Goal: Task Accomplishment & Management: Complete application form

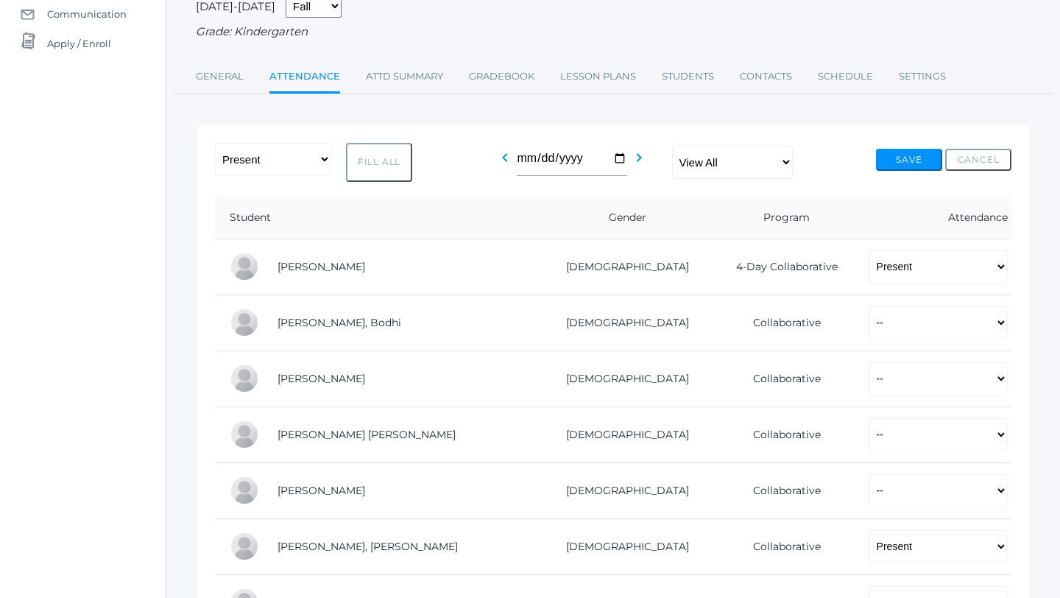
scroll to position [195, 0]
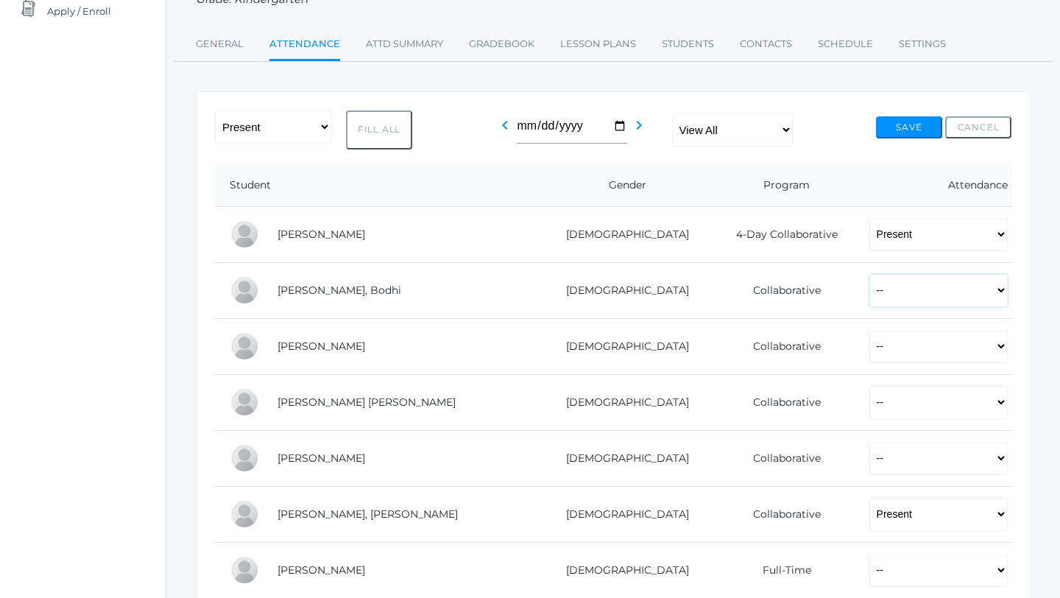
click at [870, 289] on select "-- Present Present-At-Home Tardy Excused Tardy Unexcused Absent Excused Absent …" at bounding box center [939, 290] width 138 height 33
select select "P"
click at [870, 274] on select "-- Present Present-At-Home Tardy Excused Tardy Unexcused Absent Excused Absent …" at bounding box center [939, 290] width 138 height 33
click at [870, 342] on select "-- Present Present-At-Home Tardy Excused Tardy Unexcused Absent Excused Absent …" at bounding box center [939, 346] width 138 height 33
click at [870, 330] on select "-- Present Present-At-Home Tardy Excused Tardy Unexcused Absent Excused Absent …" at bounding box center [939, 346] width 138 height 33
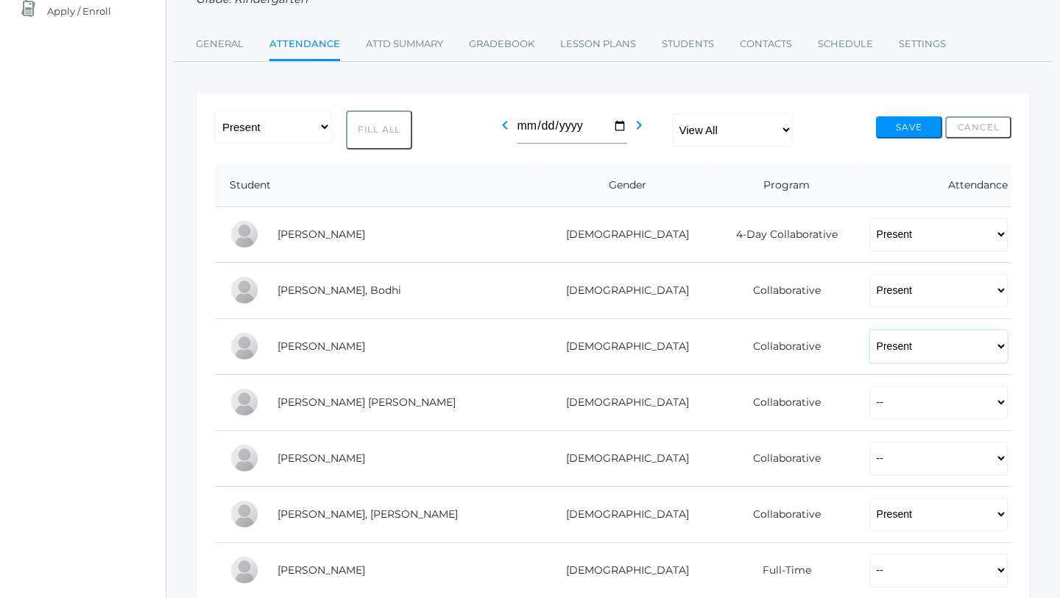
click at [870, 351] on select "-- Present Present-At-Home Tardy Excused Tardy Unexcused Absent Excused Absent …" at bounding box center [939, 346] width 138 height 33
select select "TU"
click at [870, 330] on select "-- Present Present-At-Home Tardy Excused Tardy Unexcused Absent Excused Absent …" at bounding box center [939, 346] width 138 height 33
click at [875, 413] on select "-- Present Present-At-Home Tardy Excused Tardy Unexcused Absent Excused Absent …" at bounding box center [939, 402] width 138 height 33
select select "P"
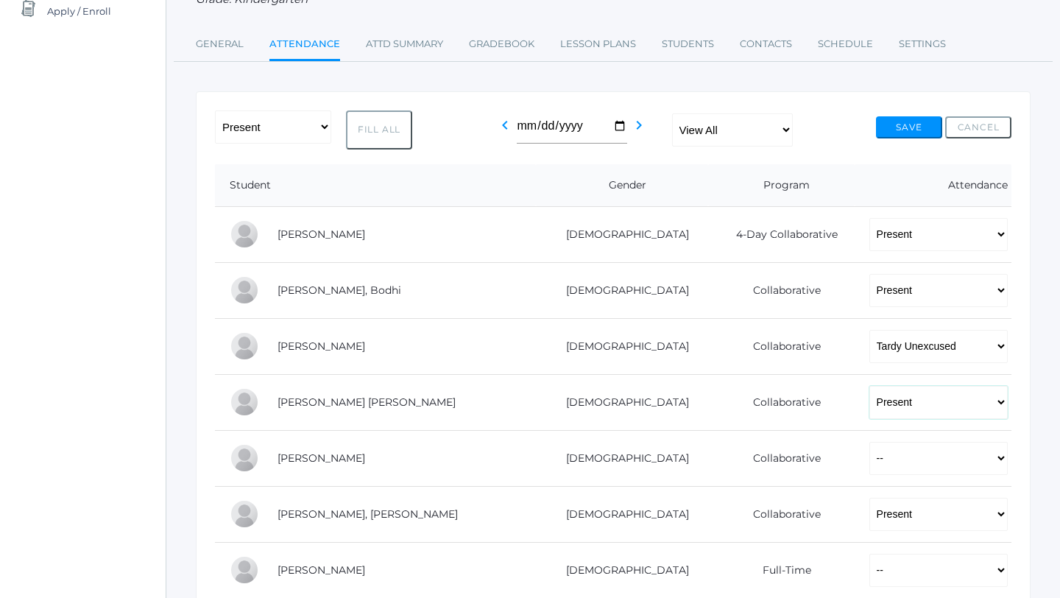
click at [870, 386] on select "-- Present Present-At-Home Tardy Excused Tardy Unexcused Absent Excused Absent …" at bounding box center [939, 402] width 138 height 33
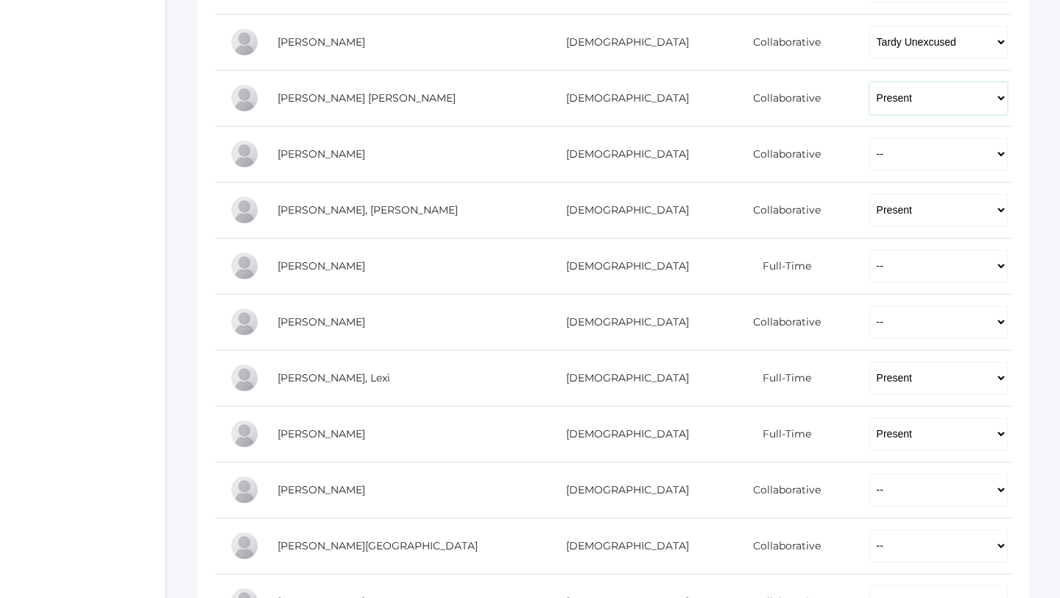
scroll to position [502, 0]
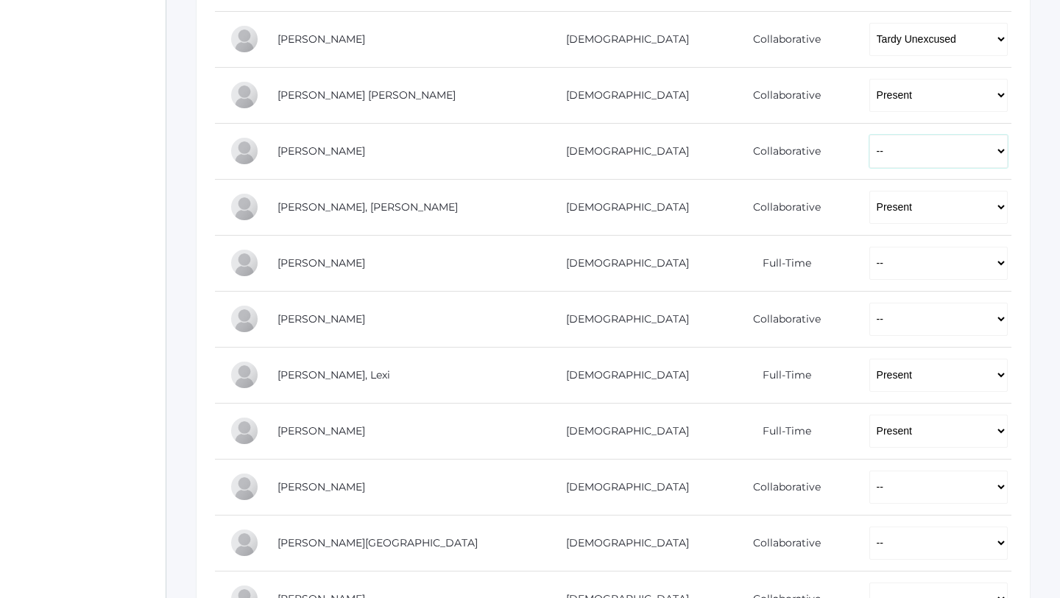
click at [870, 154] on select "-- Present Present-At-Home Tardy Excused Tardy Unexcused Absent Excused Absent …" at bounding box center [939, 151] width 138 height 33
select select "P"
click at [870, 135] on select "-- Present Present-At-Home Tardy Excused Tardy Unexcused Absent Excused Absent …" at bounding box center [939, 151] width 138 height 33
click at [870, 271] on select "-- Present Present-At-Home Tardy Excused Tardy Unexcused Absent Excused Absent …" at bounding box center [939, 263] width 138 height 33
select select "P"
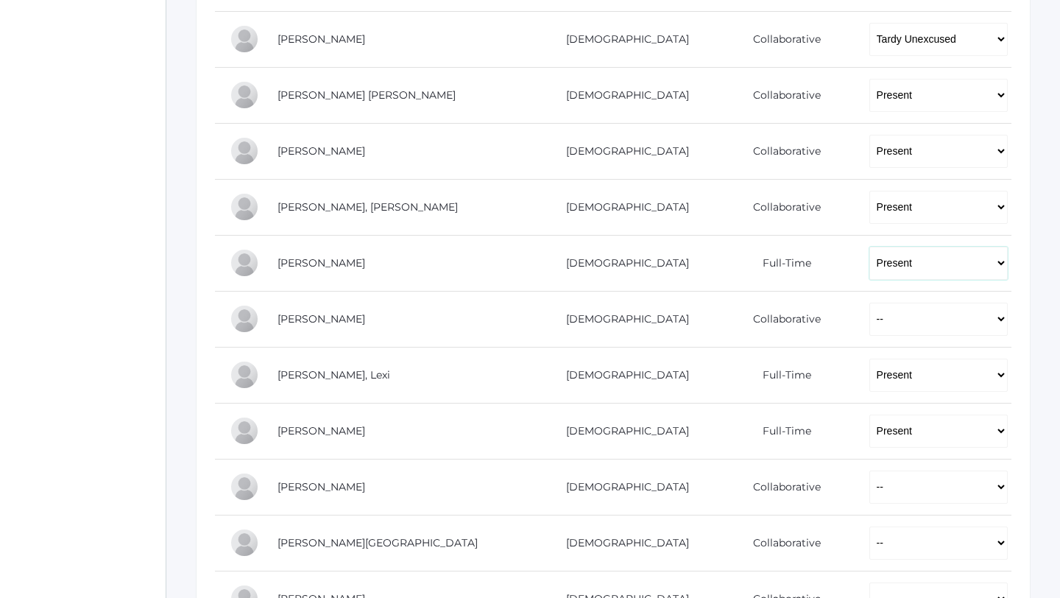
click at [870, 247] on select "-- Present Present-At-Home Tardy Excused Tardy Unexcused Absent Excused Absent …" at bounding box center [939, 263] width 138 height 33
click at [870, 309] on select "-- Present Present-At-Home Tardy Excused Tardy Unexcused Absent Excused Absent …" at bounding box center [939, 319] width 138 height 33
select select "TU"
click at [870, 303] on select "-- Present Present-At-Home Tardy Excused Tardy Unexcused Absent Excused Absent …" at bounding box center [939, 319] width 138 height 33
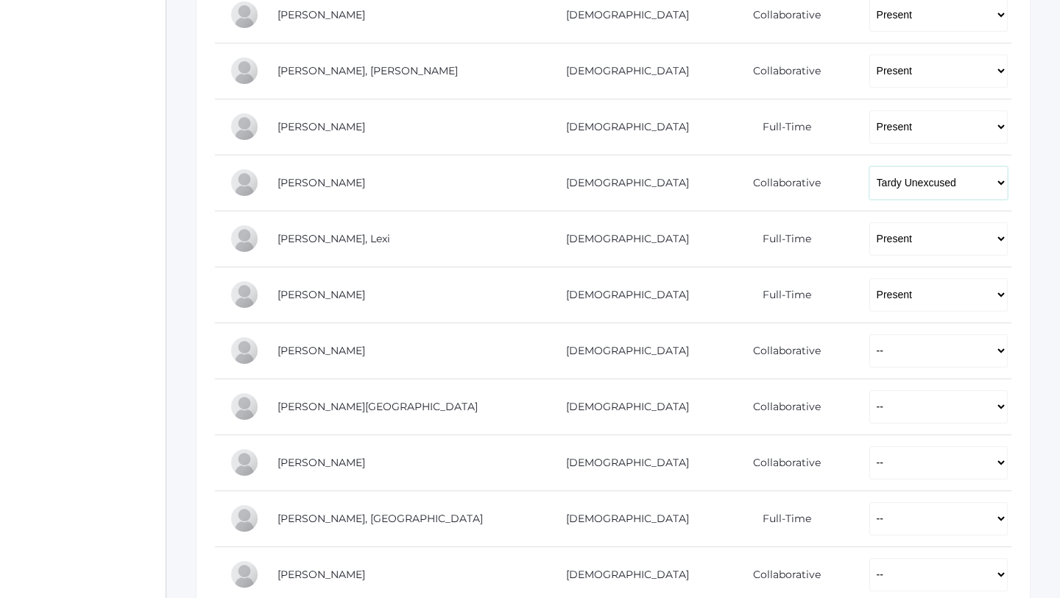
scroll to position [639, 0]
click at [870, 338] on select "-- Present Present-At-Home Tardy Excused Tardy Unexcused Absent Excused Absent …" at bounding box center [939, 350] width 138 height 33
select select "P"
click at [870, 334] on select "-- Present Present-At-Home Tardy Excused Tardy Unexcused Absent Excused Absent …" at bounding box center [939, 350] width 138 height 33
click at [870, 404] on select "-- Present Present-At-Home Tardy Excused Tardy Unexcused Absent Excused Absent …" at bounding box center [939, 406] width 138 height 33
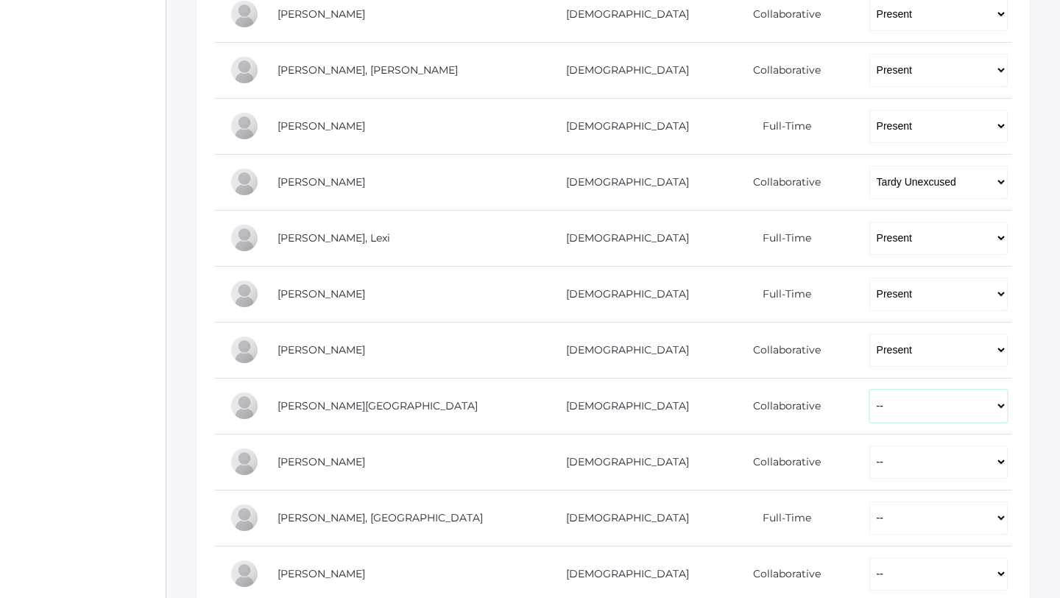
select select "P"
click at [870, 390] on select "-- Present Present-At-Home Tardy Excused Tardy Unexcused Absent Excused Absent …" at bounding box center [939, 406] width 138 height 33
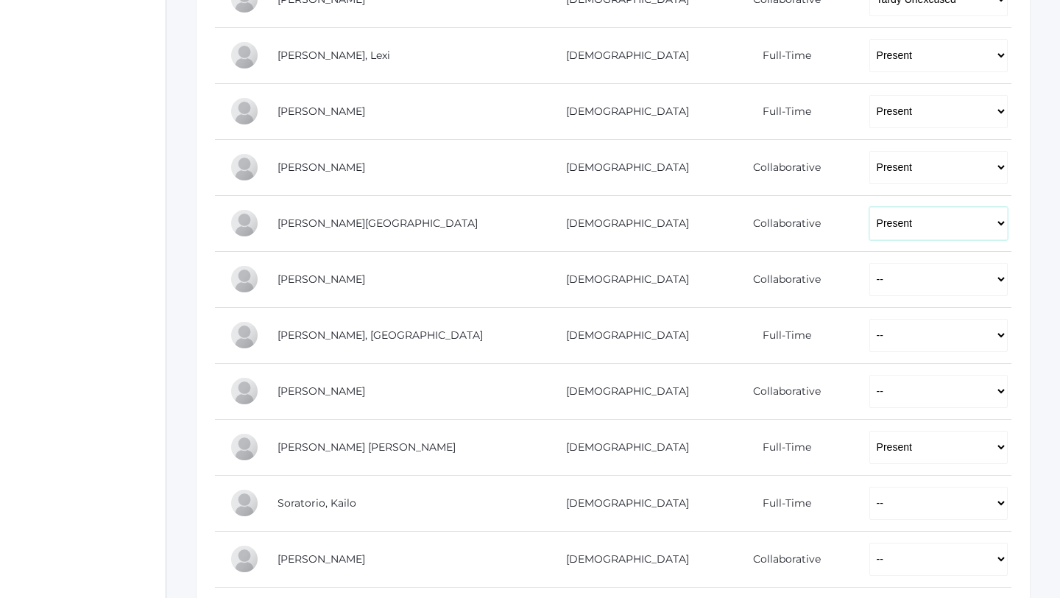
scroll to position [846, 0]
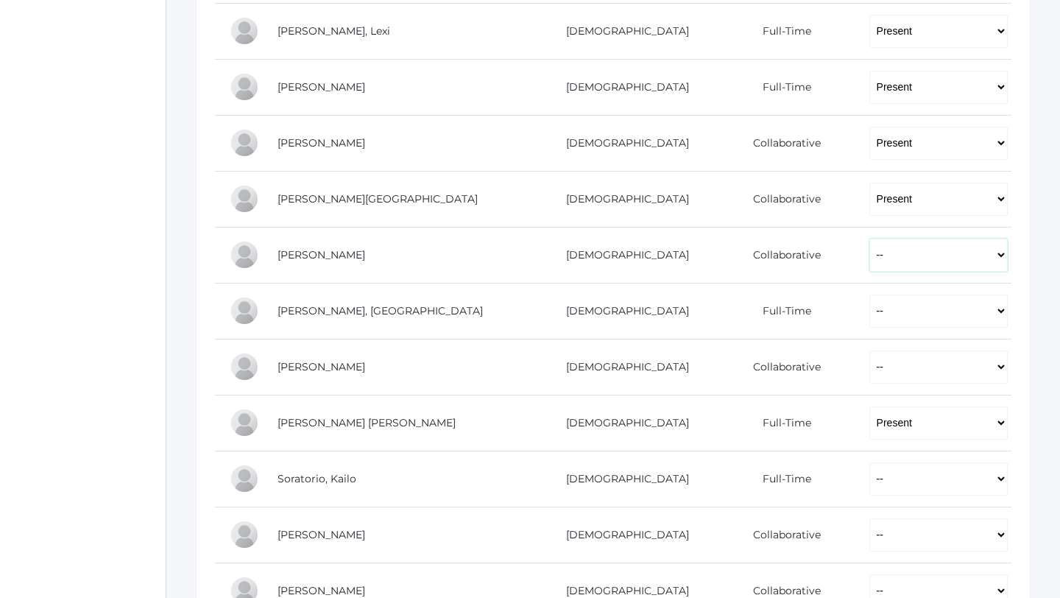
click at [870, 258] on select "-- Present Present-At-Home Tardy Excused Tardy Unexcused Absent Excused Absent …" at bounding box center [939, 255] width 138 height 33
select select "P"
click at [870, 239] on select "-- Present Present-At-Home Tardy Excused Tardy Unexcused Absent Excused Absent …" at bounding box center [939, 255] width 138 height 33
click at [870, 314] on select "-- Present Present-At-Home Tardy Excused Tardy Unexcused Absent Excused Absent …" at bounding box center [939, 311] width 138 height 33
click at [870, 295] on select "-- Present Present-At-Home Tardy Excused Tardy Unexcused Absent Excused Absent …" at bounding box center [939, 311] width 138 height 33
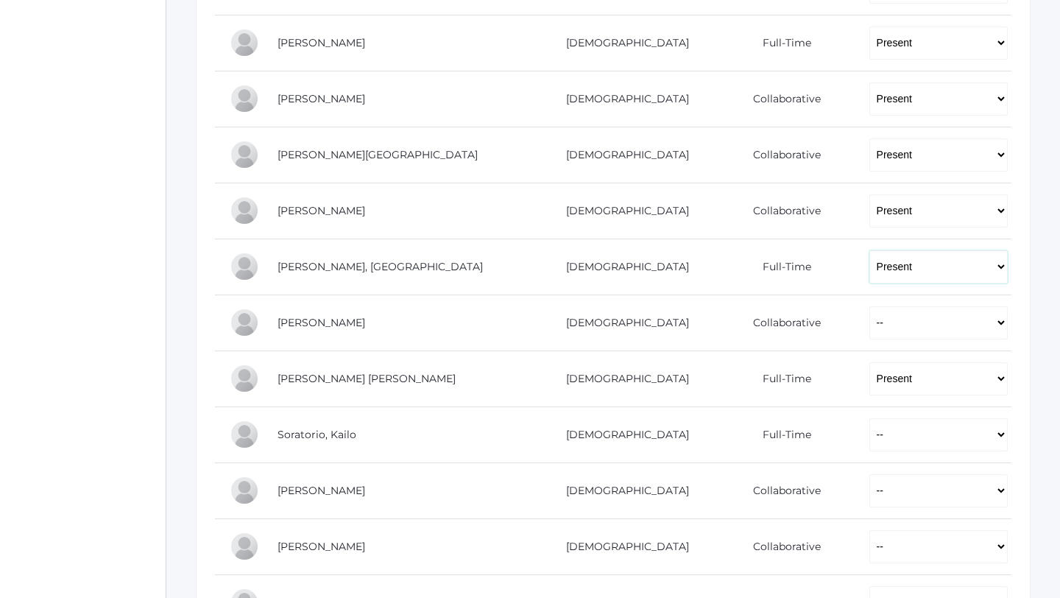
scroll to position [901, 0]
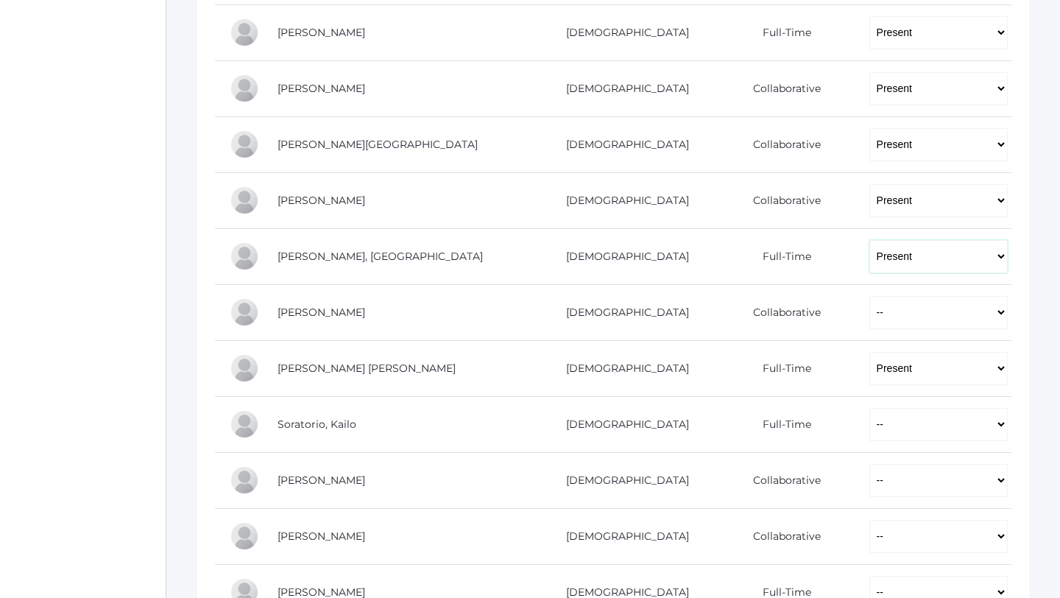
click at [870, 256] on select "-- Present Present-At-Home Tardy Excused Tardy Unexcused Absent Excused Absent …" at bounding box center [939, 256] width 138 height 33
select select "TU"
click at [870, 240] on select "-- Present Present-At-Home Tardy Excused Tardy Unexcused Absent Excused Absent …" at bounding box center [939, 256] width 138 height 33
click at [870, 311] on select "-- Present Present-At-Home Tardy Excused Tardy Unexcused Absent Excused Absent …" at bounding box center [939, 312] width 138 height 33
click at [870, 296] on select "-- Present Present-At-Home Tardy Excused Tardy Unexcused Absent Excused Absent …" at bounding box center [939, 312] width 138 height 33
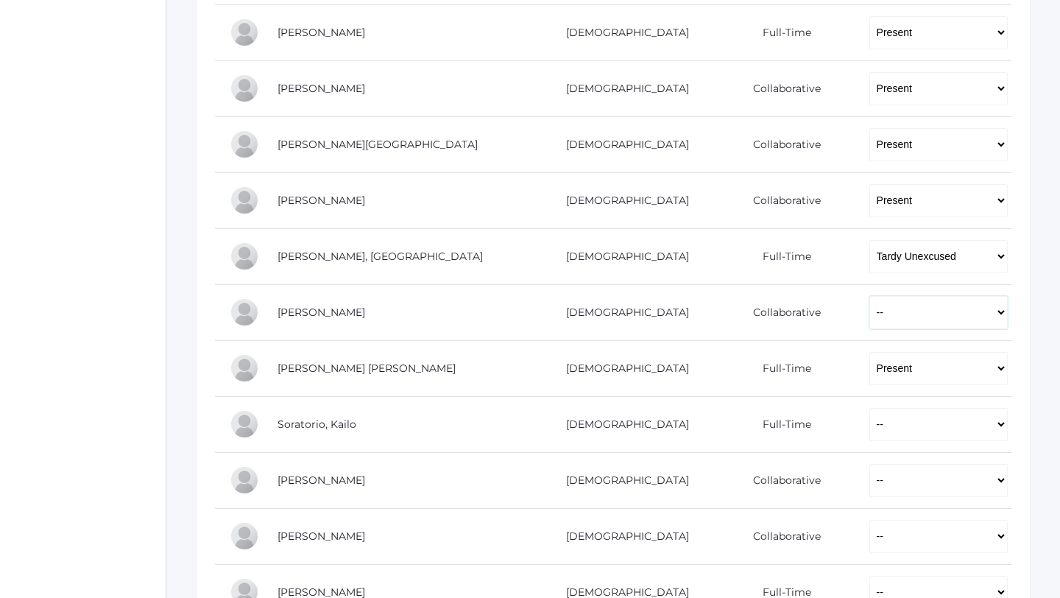
click at [870, 321] on select "-- Present Present-At-Home Tardy Excused Tardy Unexcused Absent Excused Absent …" at bounding box center [939, 312] width 138 height 33
select select "P"
click at [870, 296] on select "-- Present Present-At-Home Tardy Excused Tardy Unexcused Absent Excused Absent …" at bounding box center [939, 312] width 138 height 33
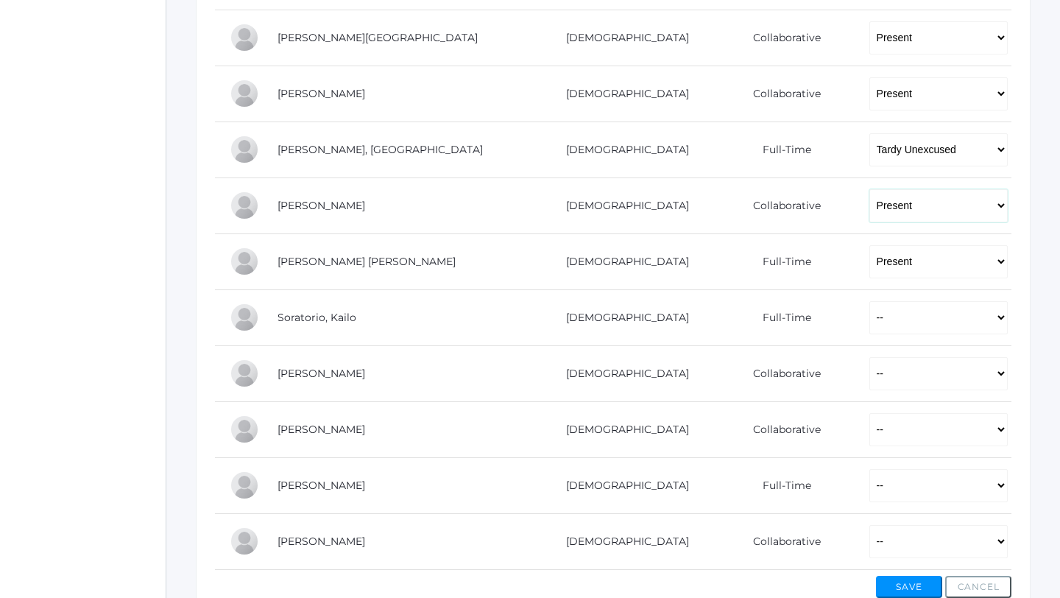
scroll to position [1049, 0]
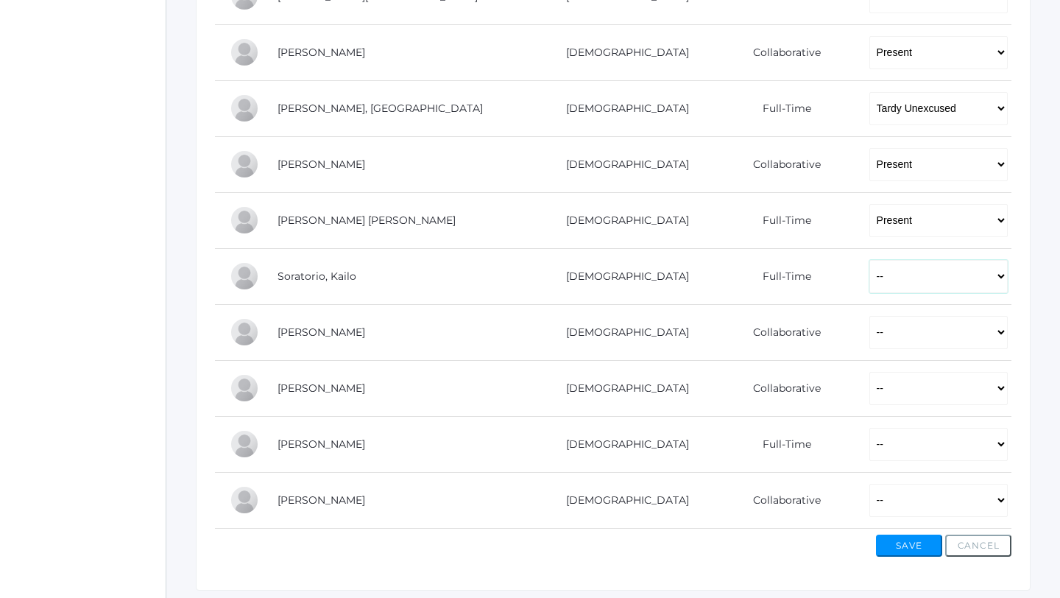
click at [870, 272] on select "-- Present Present-At-Home Tardy Excused Tardy Unexcused Absent Excused Absent …" at bounding box center [939, 276] width 138 height 33
select select "P"
click at [870, 260] on select "-- Present Present-At-Home Tardy Excused Tardy Unexcused Absent Excused Absent …" at bounding box center [939, 276] width 138 height 33
click at [870, 328] on select "-- Present Present-At-Home Tardy Excused Tardy Unexcused Absent Excused Absent …" at bounding box center [939, 332] width 138 height 33
select select "PH"
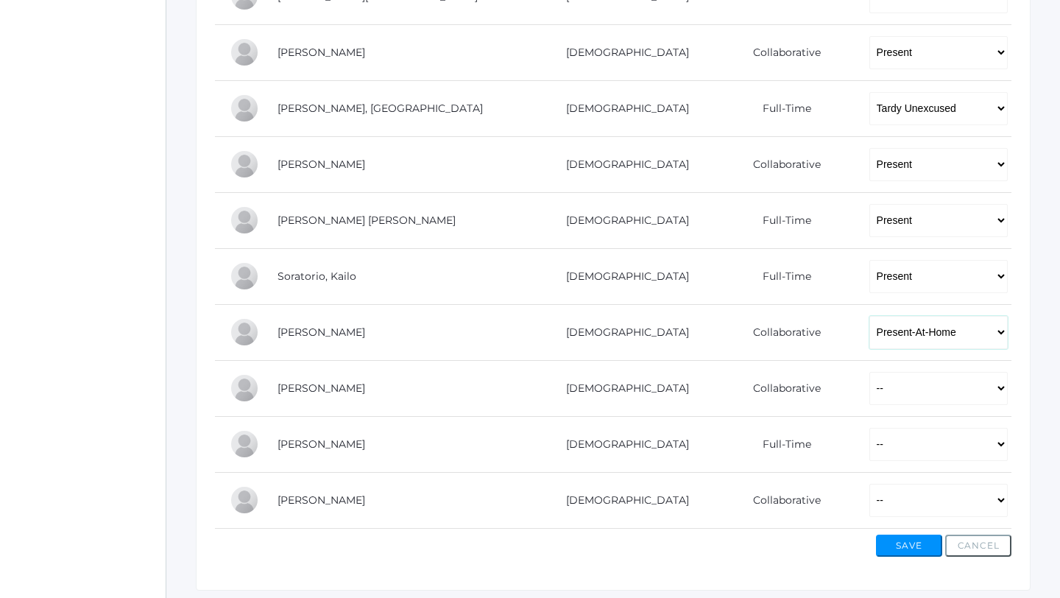
click at [870, 316] on select "-- Present Present-At-Home Tardy Excused Tardy Unexcused Absent Excused Absent …" at bounding box center [939, 332] width 138 height 33
click at [870, 389] on select "-- Present Present-At-Home Tardy Excused Tardy Unexcused Absent Excused Absent …" at bounding box center [939, 388] width 138 height 33
select select "P"
click at [870, 372] on select "-- Present Present-At-Home Tardy Excused Tardy Unexcused Absent Excused Absent …" at bounding box center [939, 388] width 138 height 33
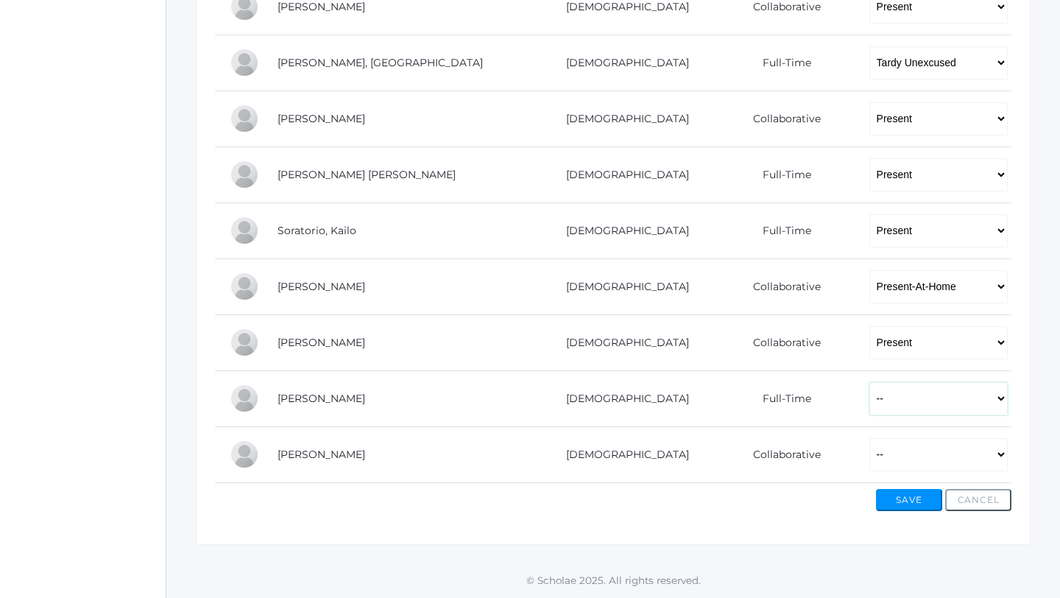
click at [870, 394] on select "-- Present Present-At-Home Tardy Excused Tardy Unexcused Absent Excused Absent …" at bounding box center [939, 398] width 138 height 33
select select "TE"
click at [870, 382] on select "-- Present Present-At-Home Tardy Excused Tardy Unexcused Absent Excused Absent …" at bounding box center [939, 398] width 138 height 33
click at [870, 454] on select "-- Present Present-At-Home Tardy Excused Tardy Unexcused Absent Excused Absent …" at bounding box center [939, 454] width 138 height 33
select select "P"
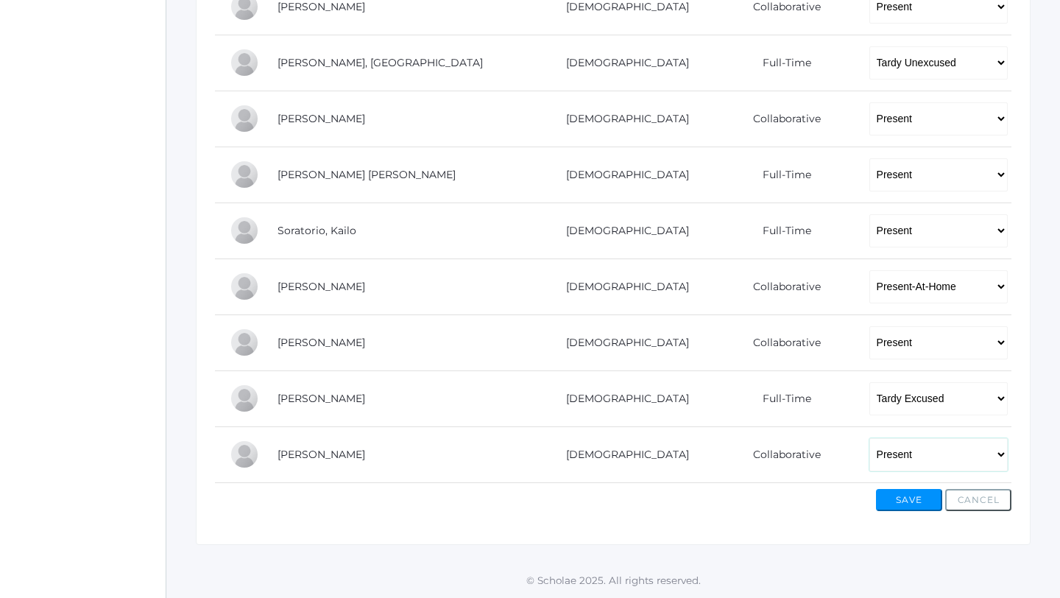
click at [870, 438] on select "-- Present Present-At-Home Tardy Excused Tardy Unexcused Absent Excused Absent …" at bounding box center [939, 454] width 138 height 33
click at [920, 501] on button "Save" at bounding box center [909, 500] width 66 height 22
